Goal: Task Accomplishment & Management: Manage account settings

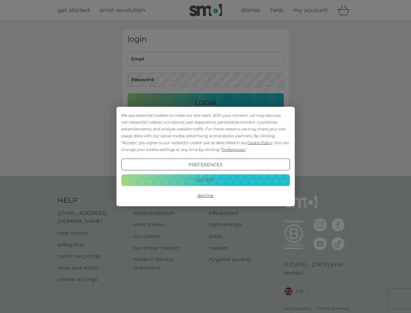
click at [260, 142] on span "Cookie Policy" at bounding box center [260, 142] width 25 height 5
click at [233, 149] on div "login Email Password Login ● ● ● ● ● ● ● ● ● ● ● ● ● ● ● ● ● ● ● ● ● ● ● ● ● ● …" at bounding box center [206, 98] width 166 height 137
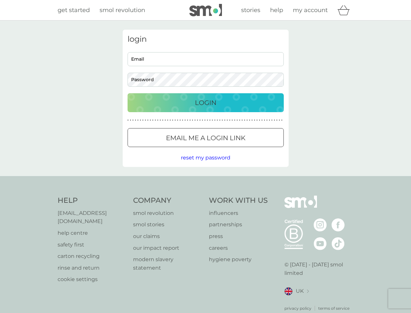
click at [205, 164] on div "login Email Password Login ● ● ● ● ● ● ● ● ● ● ● ● ● ● ● ● ● ● ● ● ● ● ● ● ● ● …" at bounding box center [206, 98] width 166 height 137
click at [205, 195] on div "Help [EMAIL_ADDRESS][DOMAIN_NAME] help centre safety first carton recycling rin…" at bounding box center [206, 253] width 296 height 116
click at [205, 180] on div "Help [EMAIL_ADDRESS][DOMAIN_NAME] help centre safety first carton recycling rin…" at bounding box center [205, 253] width 411 height 155
